Goal: Find specific page/section: Find specific page/section

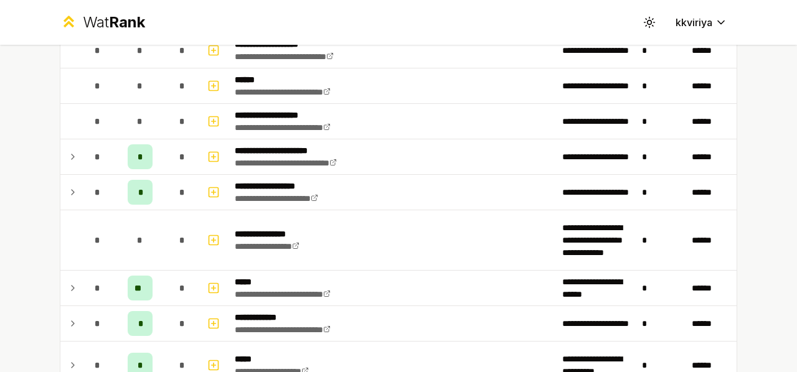
scroll to position [998, 0]
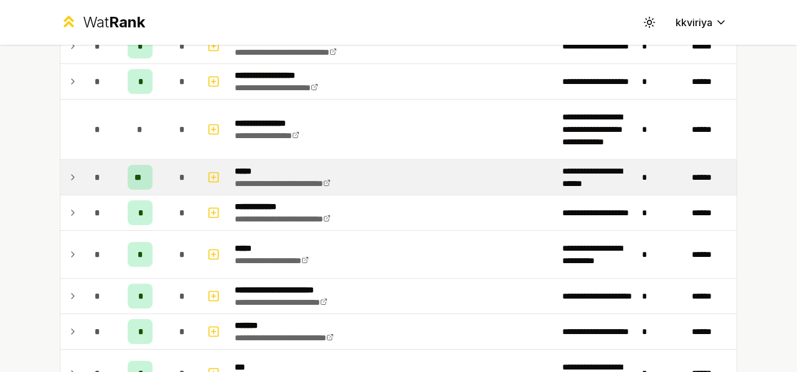
click at [61, 172] on td at bounding box center [70, 177] width 20 height 35
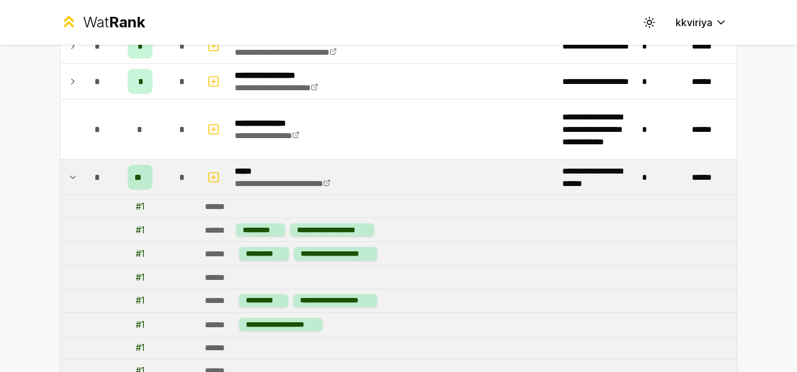
click at [61, 172] on td at bounding box center [70, 177] width 20 height 35
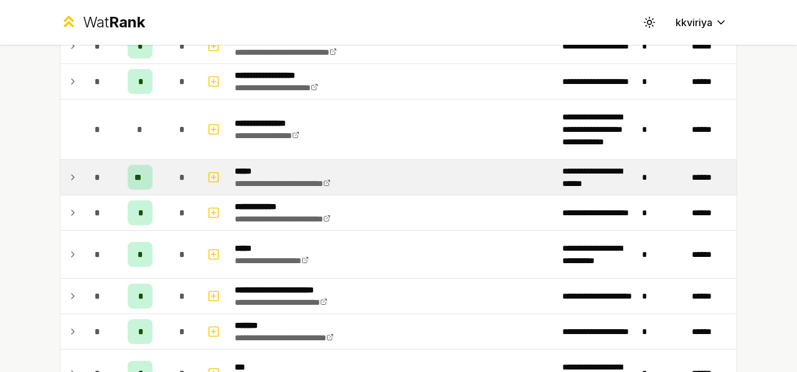
click at [61, 172] on td at bounding box center [70, 177] width 20 height 35
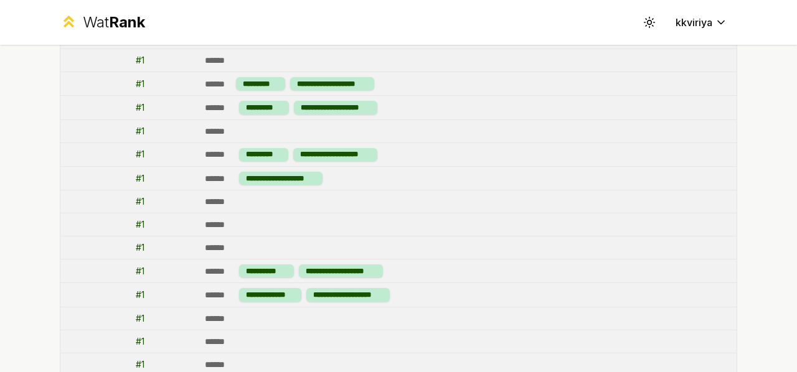
scroll to position [1144, 0]
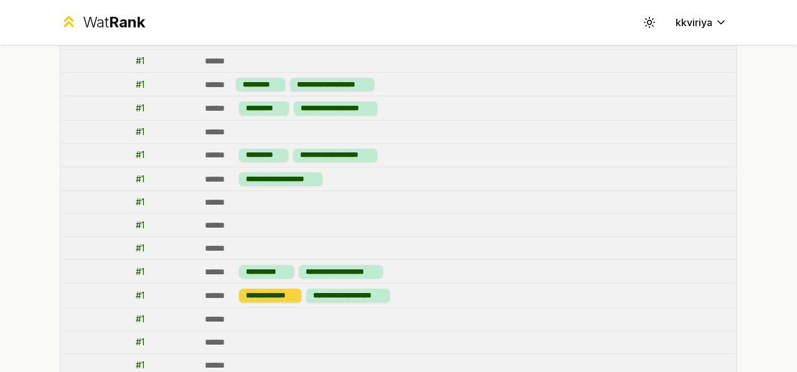
click at [266, 289] on div "**********" at bounding box center [270, 295] width 62 height 13
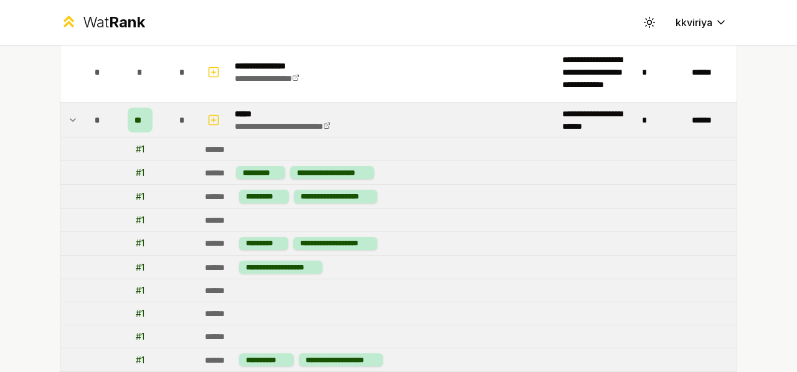
click at [75, 111] on td at bounding box center [70, 120] width 20 height 35
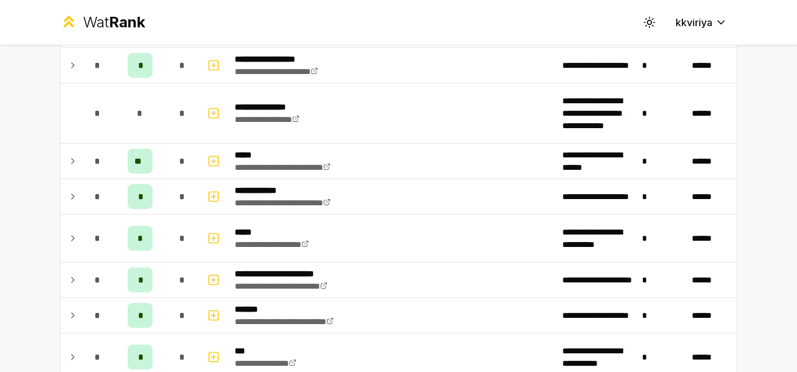
scroll to position [1016, 0]
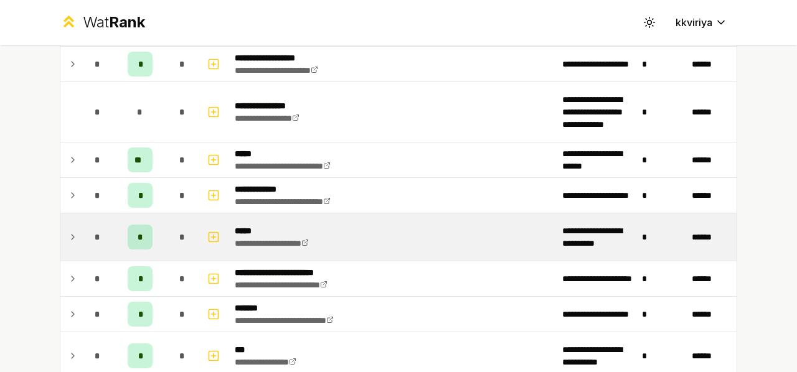
click at [165, 243] on td "*" at bounding box center [182, 236] width 35 height 47
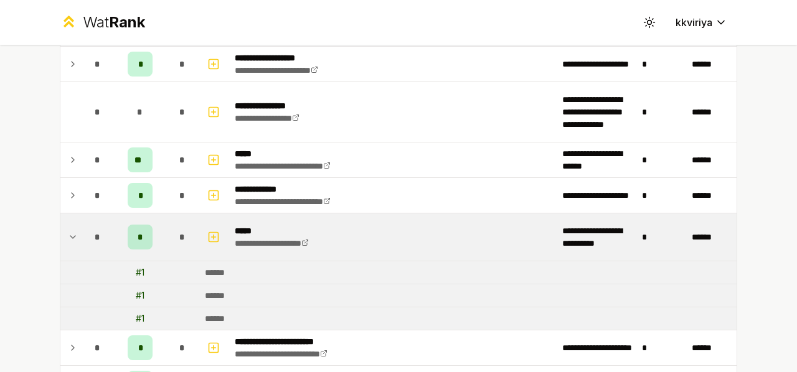
click at [165, 243] on td "*" at bounding box center [182, 236] width 35 height 47
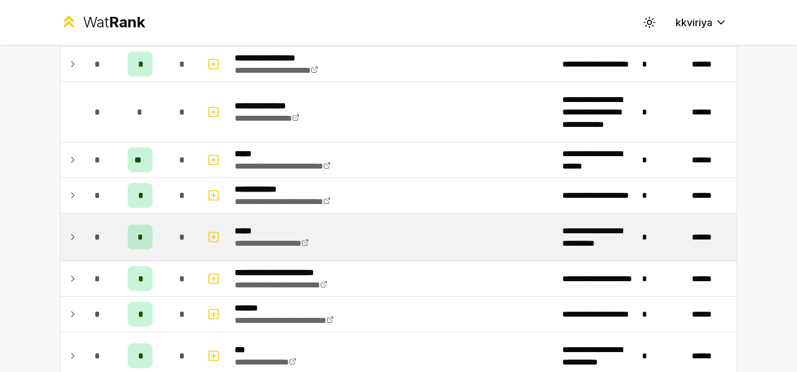
click at [165, 243] on td "*" at bounding box center [182, 236] width 35 height 47
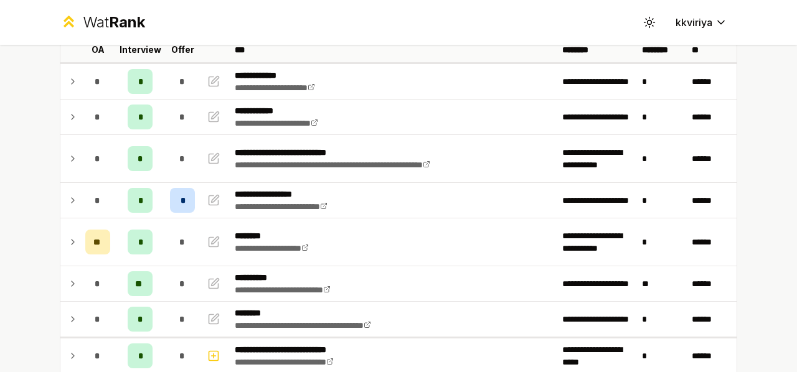
scroll to position [0, 0]
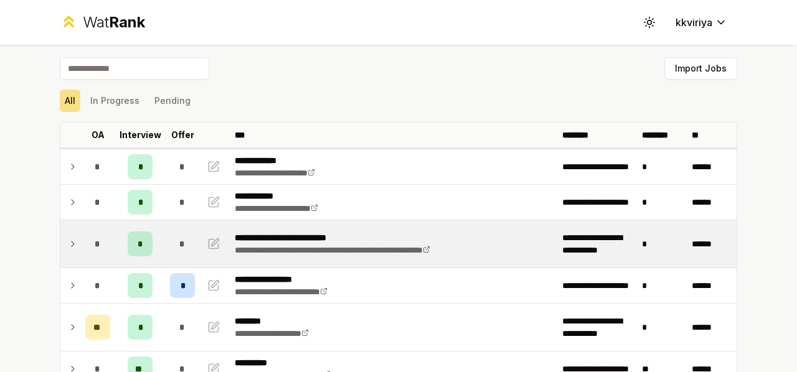
click at [60, 243] on td at bounding box center [70, 243] width 20 height 47
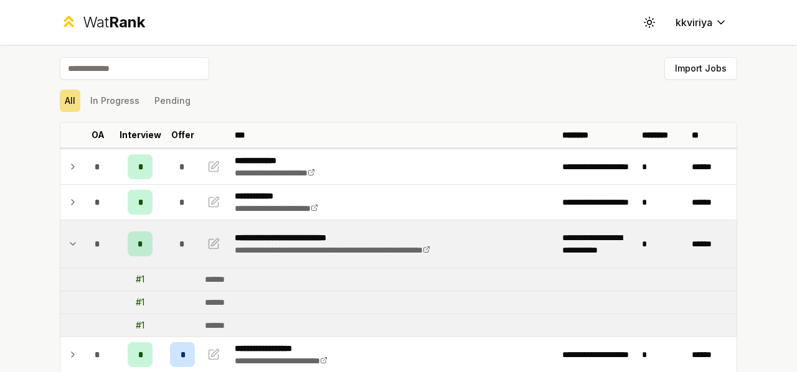
click at [60, 243] on td at bounding box center [70, 243] width 20 height 47
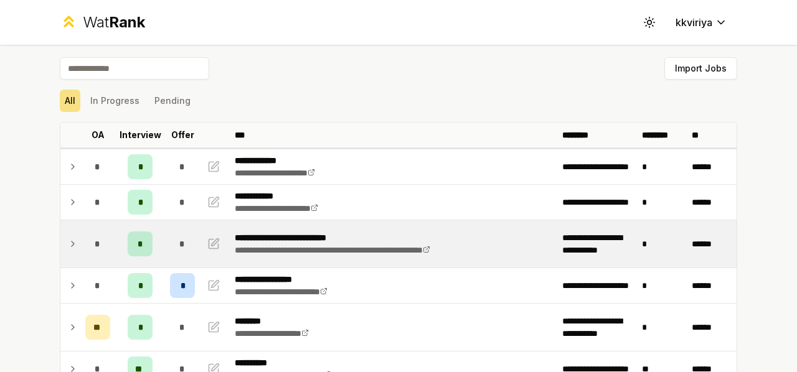
click at [60, 243] on td at bounding box center [70, 243] width 20 height 47
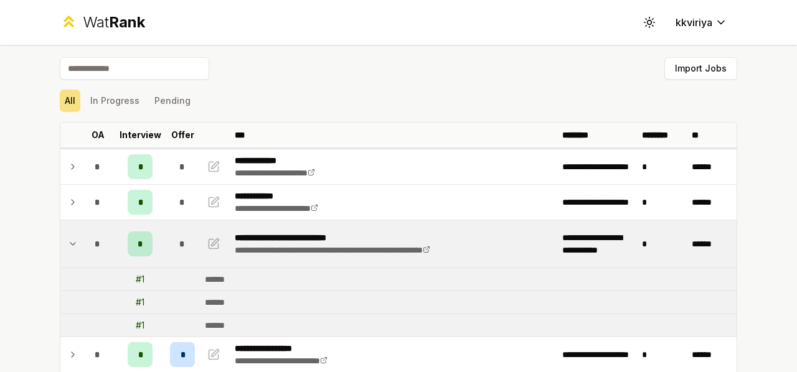
click at [60, 243] on td at bounding box center [70, 243] width 20 height 47
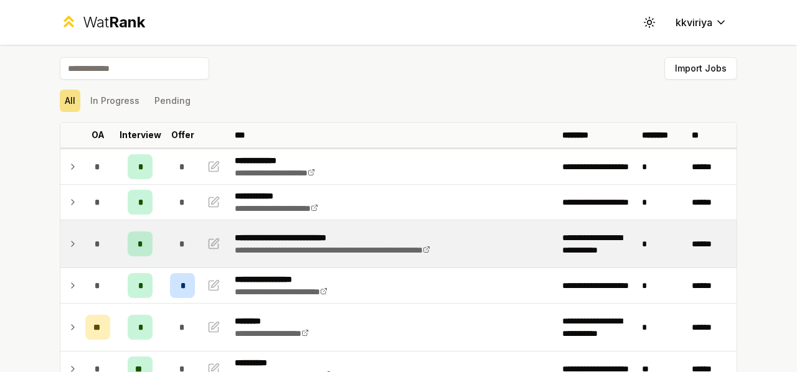
scroll to position [119, 0]
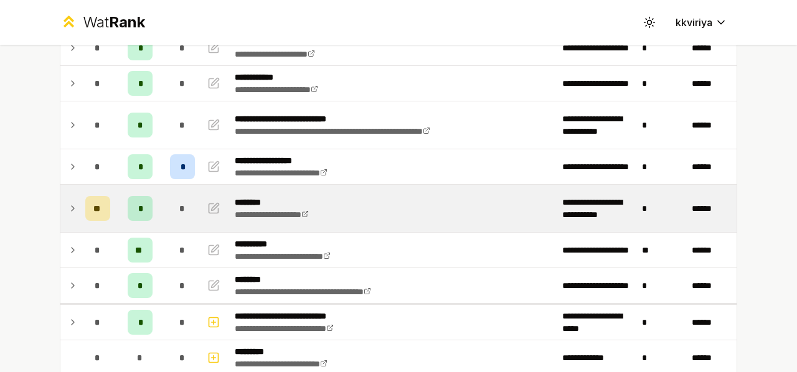
click at [70, 223] on td at bounding box center [70, 208] width 20 height 47
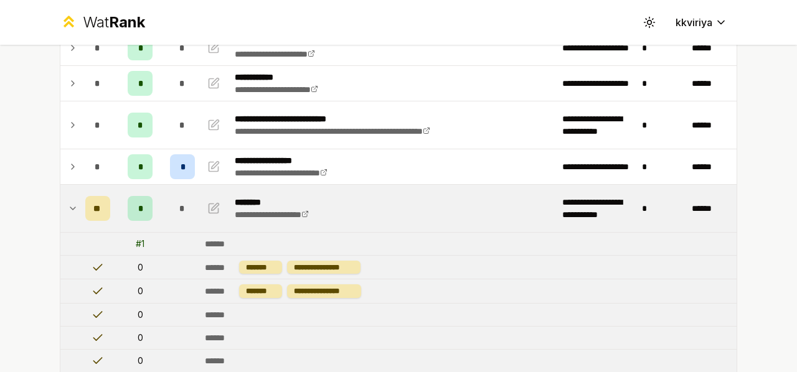
click at [70, 223] on td at bounding box center [70, 208] width 20 height 47
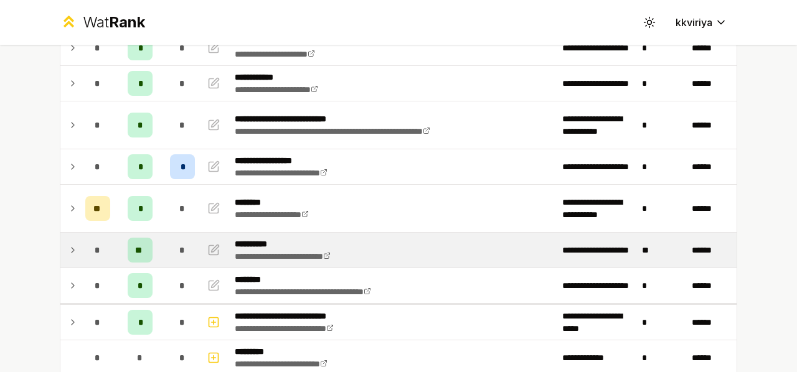
scroll to position [183, 0]
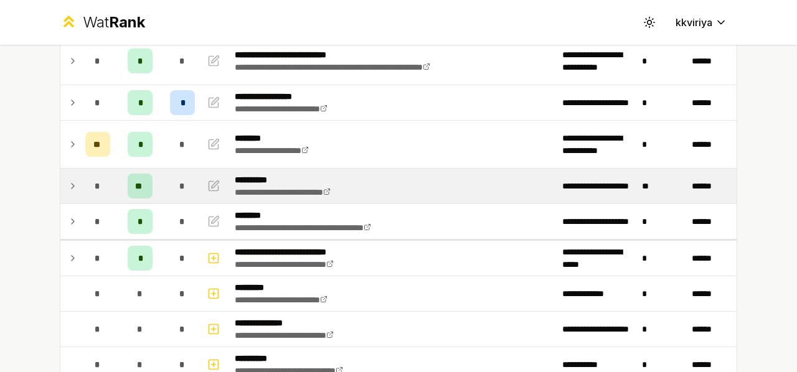
click at [60, 185] on td at bounding box center [70, 186] width 20 height 35
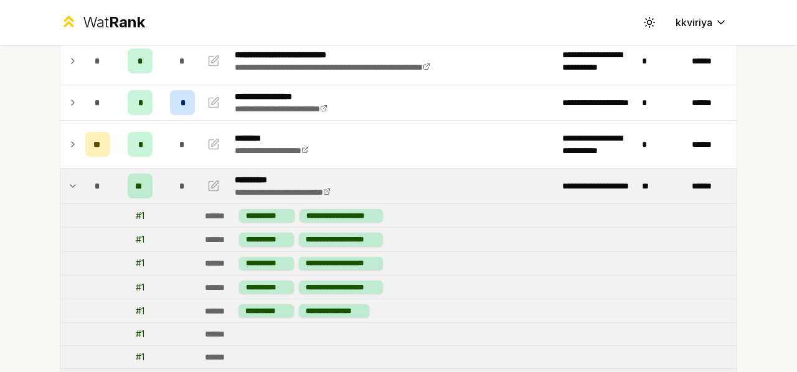
click at [60, 185] on td at bounding box center [70, 186] width 20 height 35
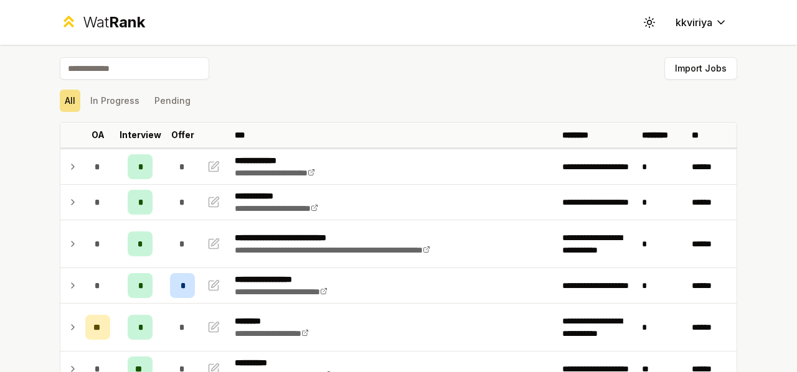
scroll to position [67, 0]
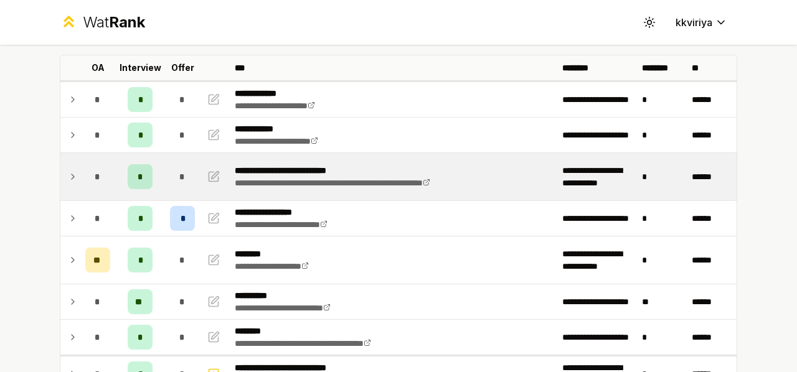
click at [72, 174] on icon at bounding box center [73, 176] width 2 height 5
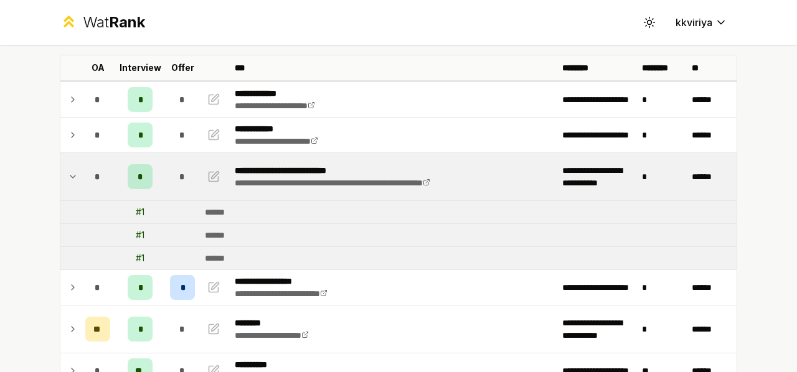
click at [68, 173] on icon at bounding box center [73, 176] width 10 height 15
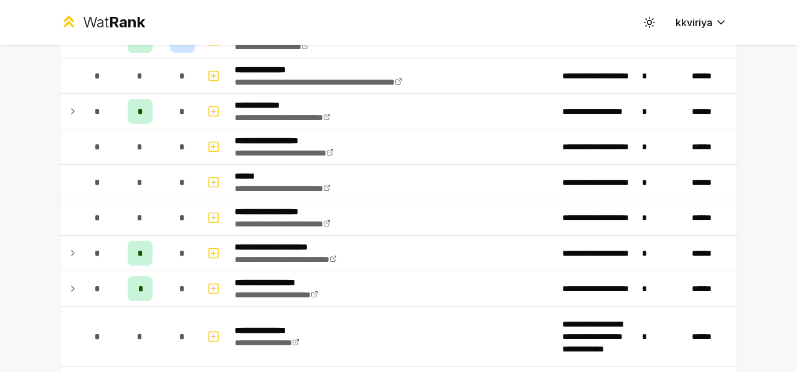
scroll to position [790, 0]
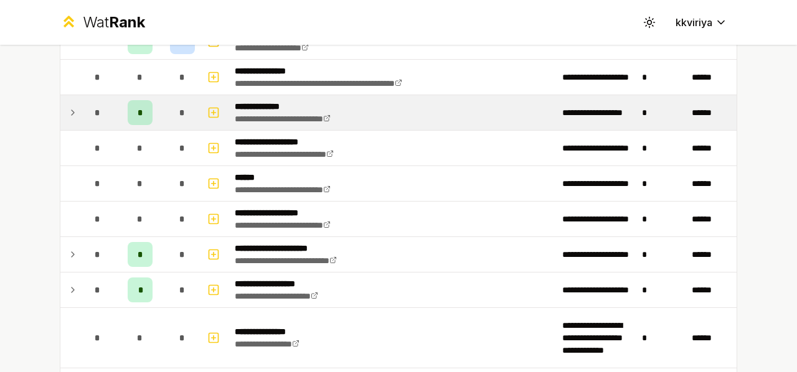
click at [71, 110] on icon at bounding box center [73, 112] width 10 height 15
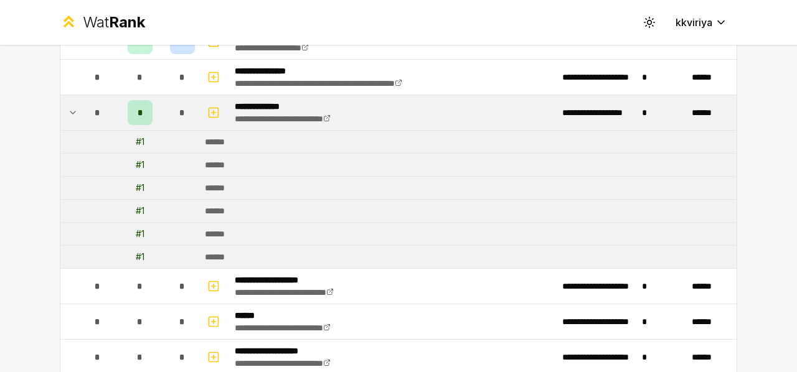
click at [71, 110] on icon at bounding box center [73, 112] width 10 height 15
